Goal: Transaction & Acquisition: Download file/media

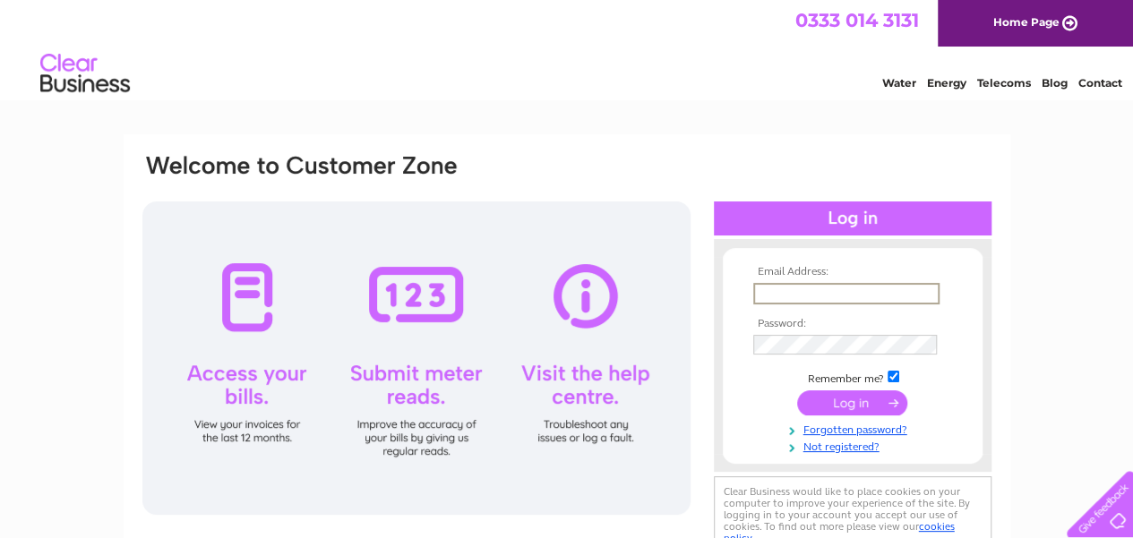
click at [797, 390] on input "submit" at bounding box center [852, 402] width 110 height 25
type input "[EMAIL_ADDRESS][DOMAIN_NAME]"
click at [864, 408] on input "submit" at bounding box center [852, 401] width 110 height 25
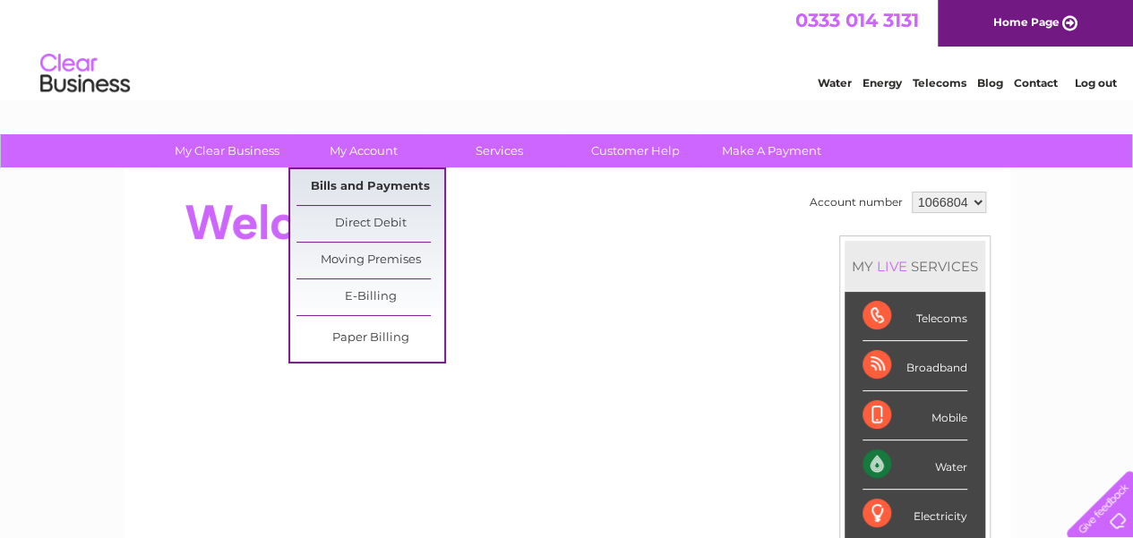
click at [365, 182] on link "Bills and Payments" at bounding box center [370, 187] width 148 height 36
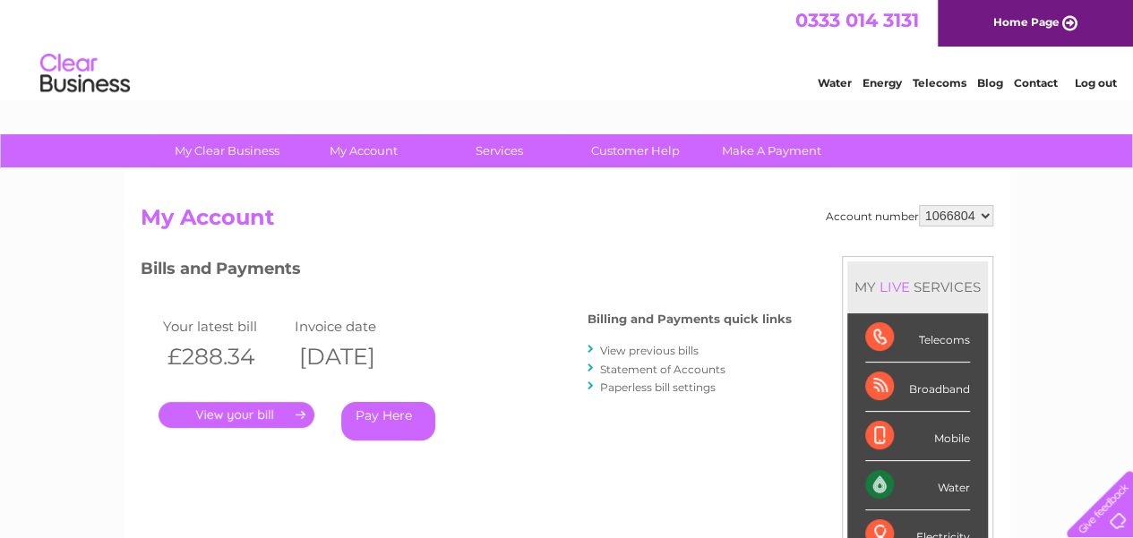
click at [253, 409] on link "." at bounding box center [237, 415] width 156 height 26
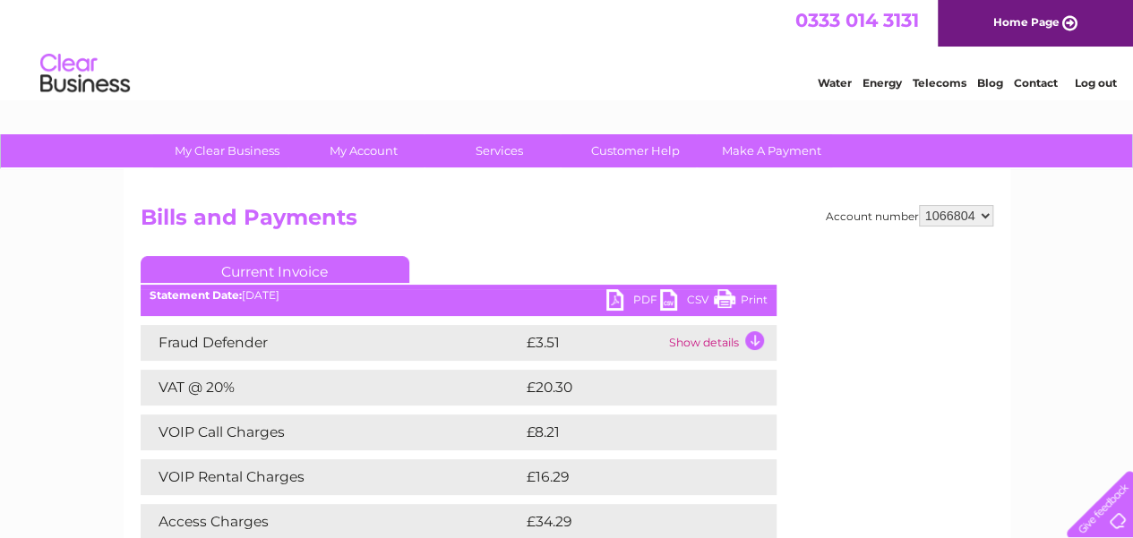
click at [628, 295] on link "PDF" at bounding box center [633, 302] width 54 height 26
